Goal: Check status: Check status

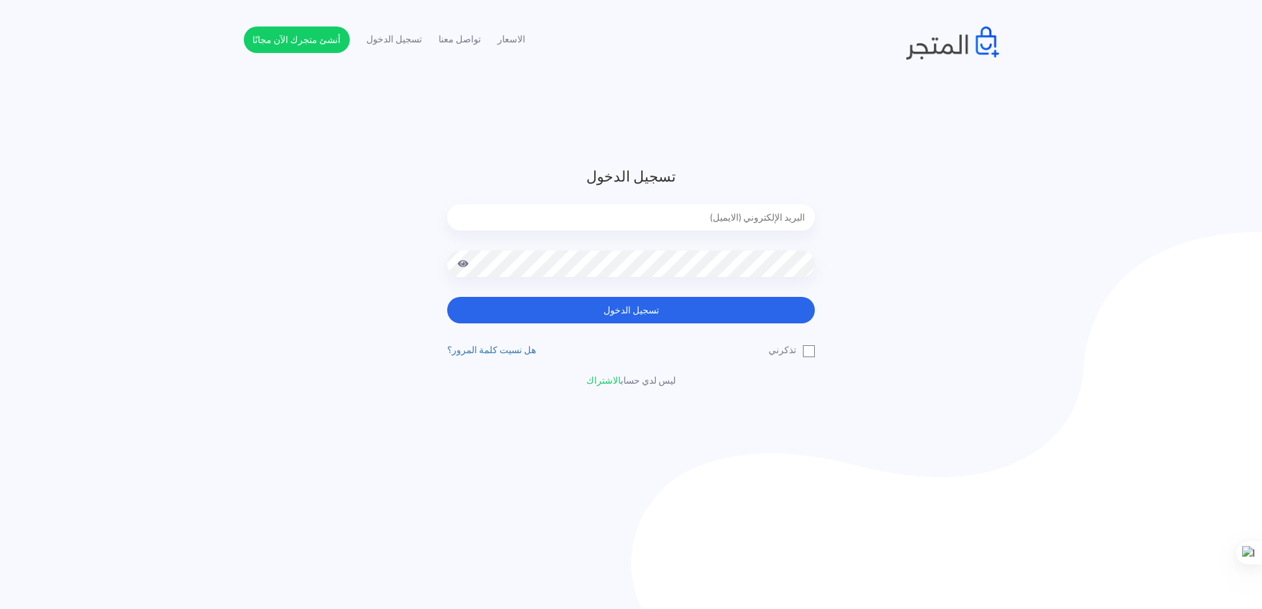
type input "[EMAIL_ADDRESS][DOMAIN_NAME]"
click at [667, 315] on button "تسجيل الدخول" at bounding box center [631, 310] width 368 height 26
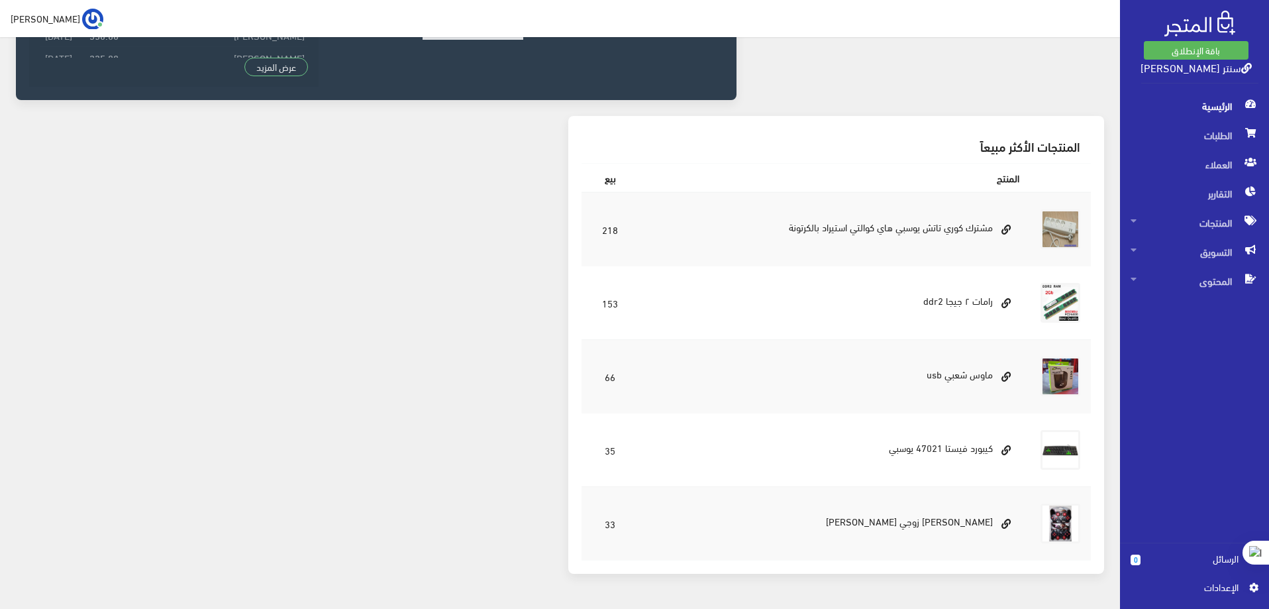
scroll to position [390, 0]
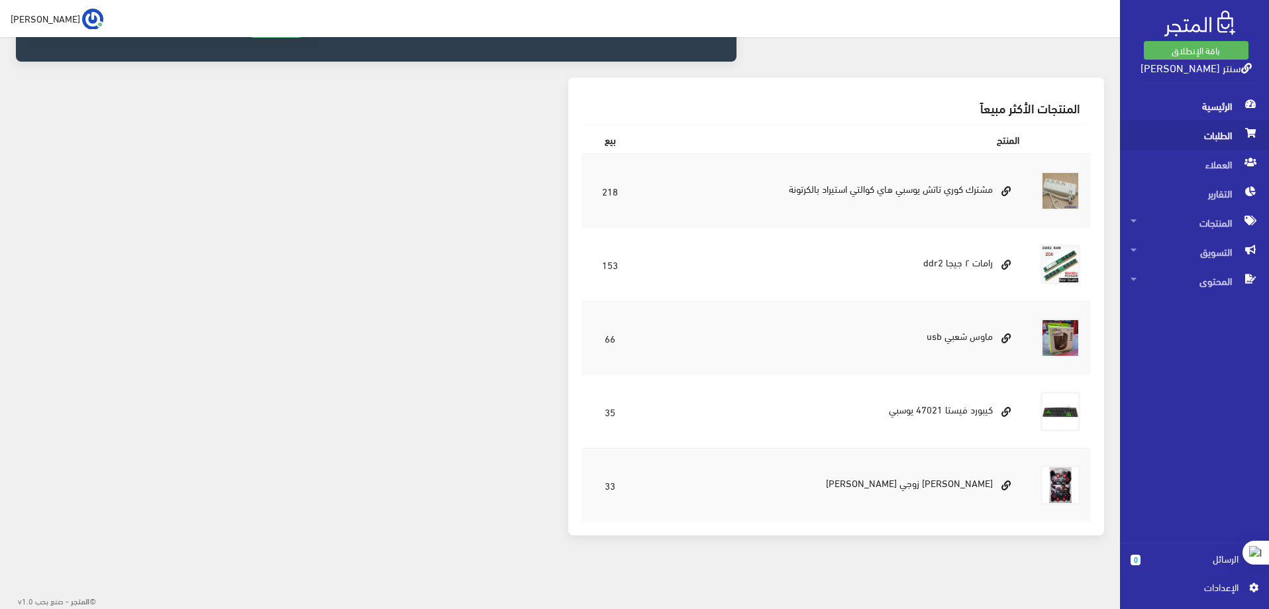
click at [1205, 142] on span "الطلبات" at bounding box center [1194, 135] width 128 height 29
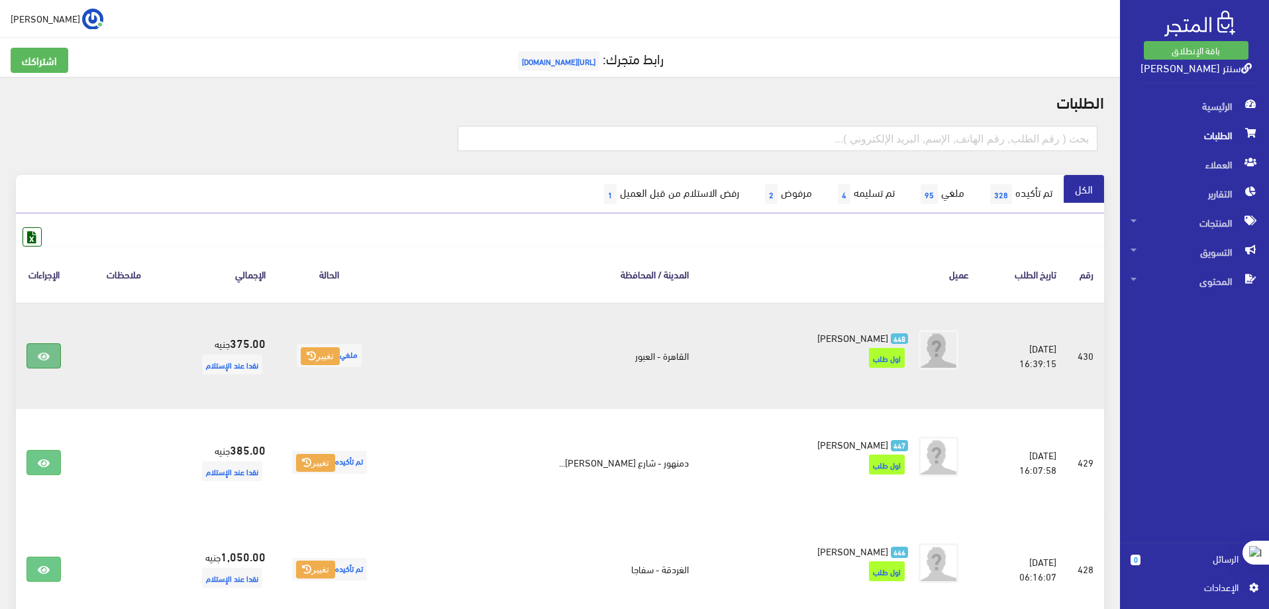
click at [43, 351] on link at bounding box center [43, 355] width 34 height 25
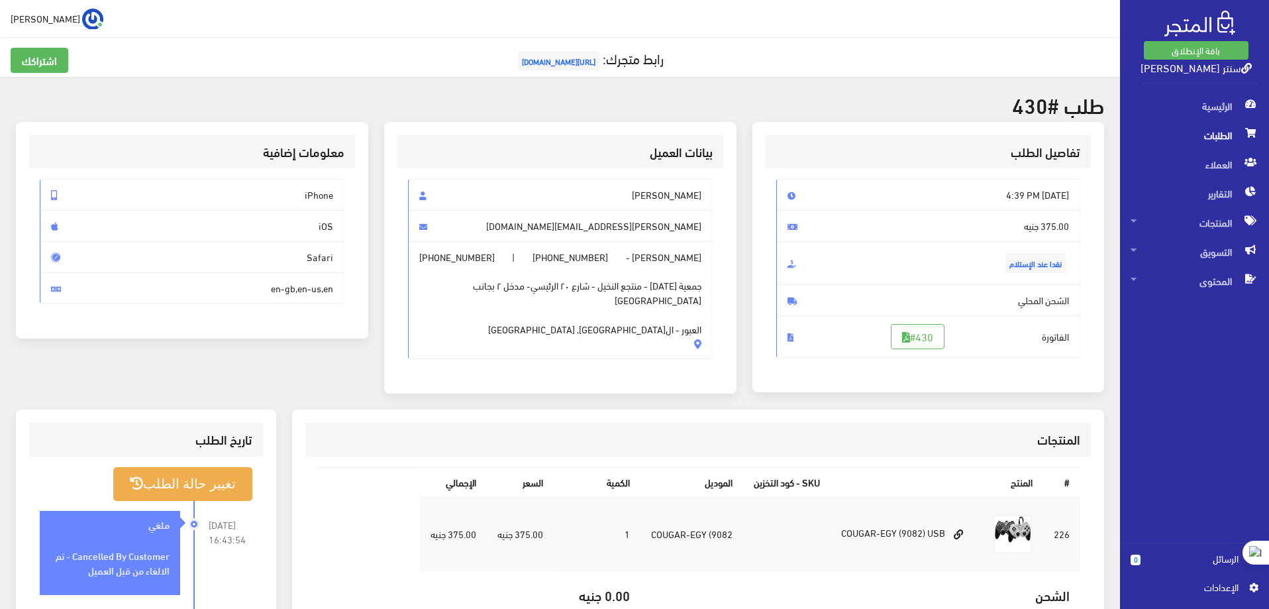
click at [676, 198] on span "[PERSON_NAME]" at bounding box center [560, 195] width 305 height 32
click at [758, 251] on div "تفاصيل الطلب [DATE] 4:39 PM 375.00 جنيه نقدا عند الإستلام #430" at bounding box center [928, 257] width 352 height 270
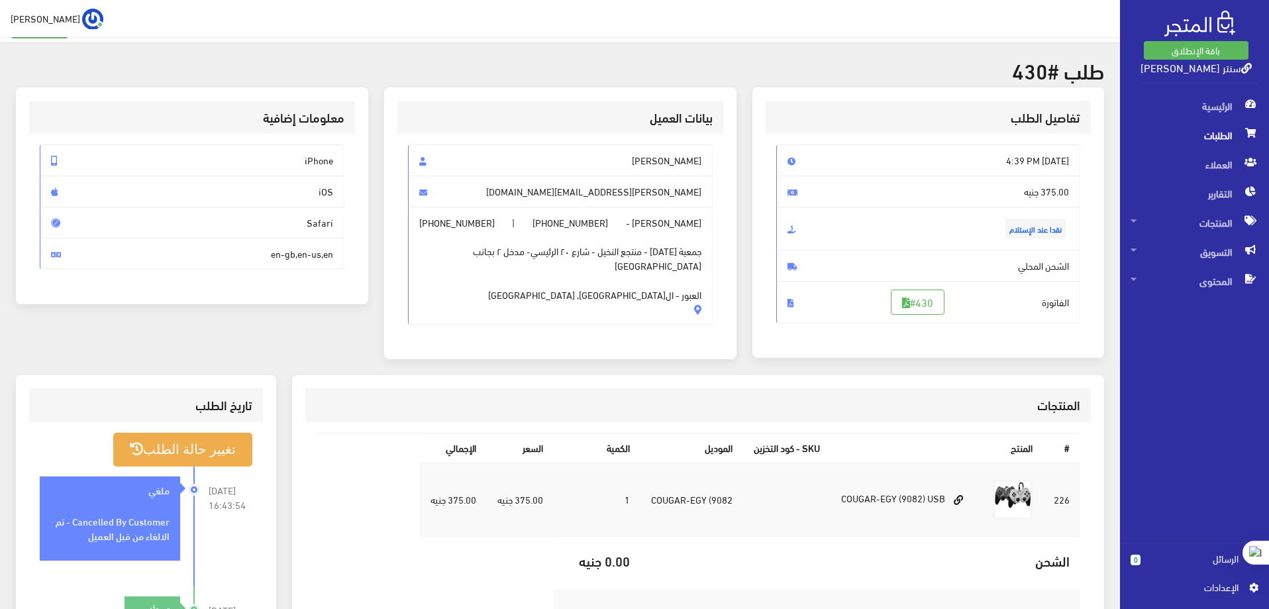
scroll to position [66, 0]
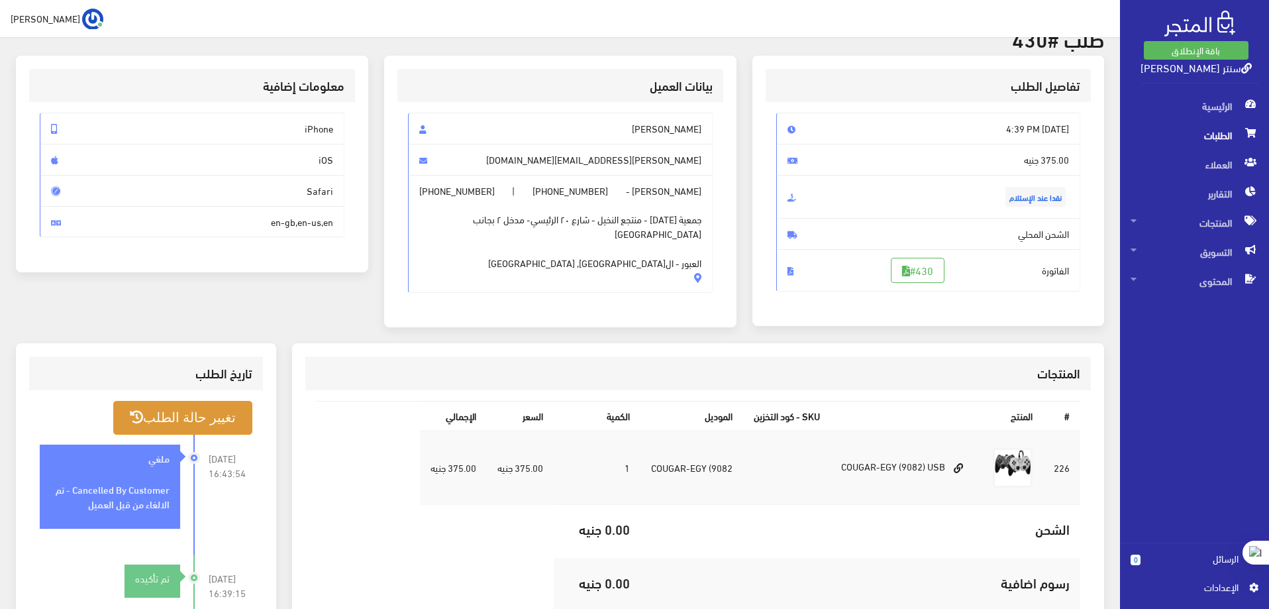
click at [131, 410] on button "تغيير حالة الطلب" at bounding box center [182, 418] width 139 height 34
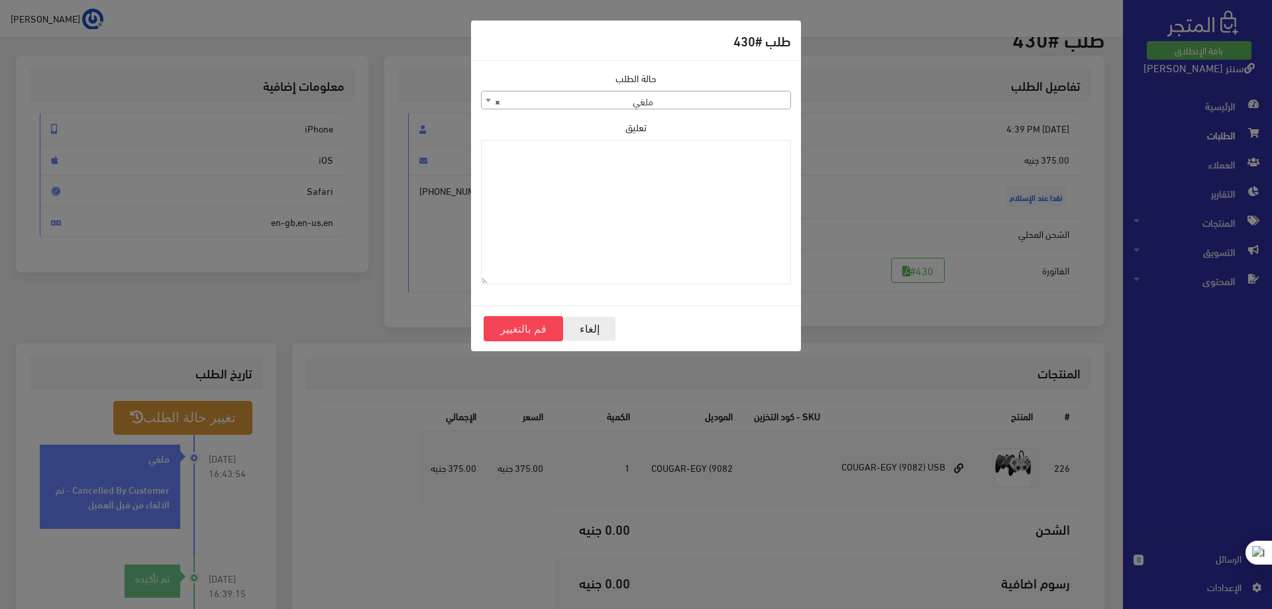
click at [584, 328] on button "إلغاء" at bounding box center [589, 328] width 53 height 25
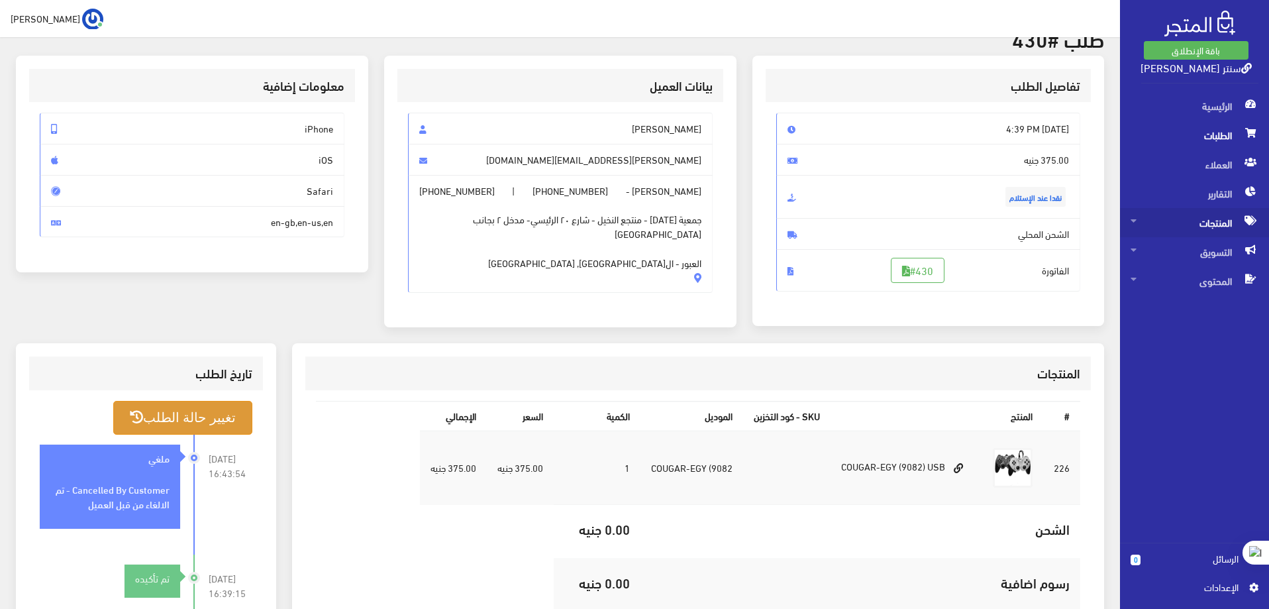
click at [1200, 227] on span "المنتجات" at bounding box center [1194, 222] width 128 height 29
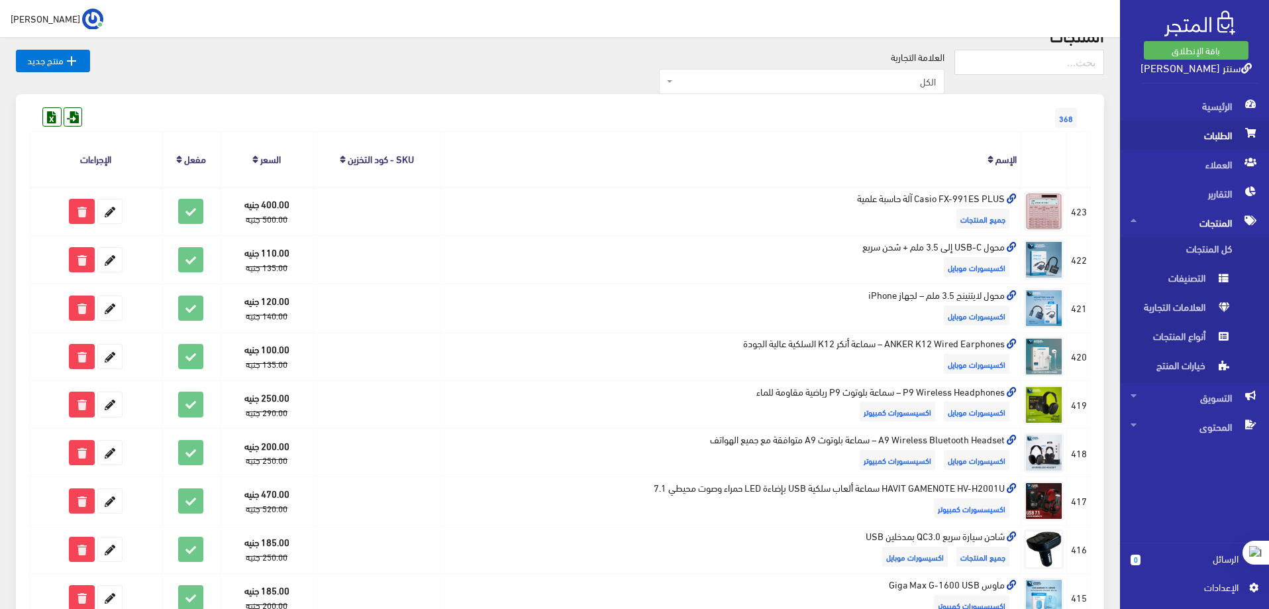
click at [1193, 135] on span "الطلبات" at bounding box center [1194, 135] width 128 height 29
